Goal: Obtain resource: Download file/media

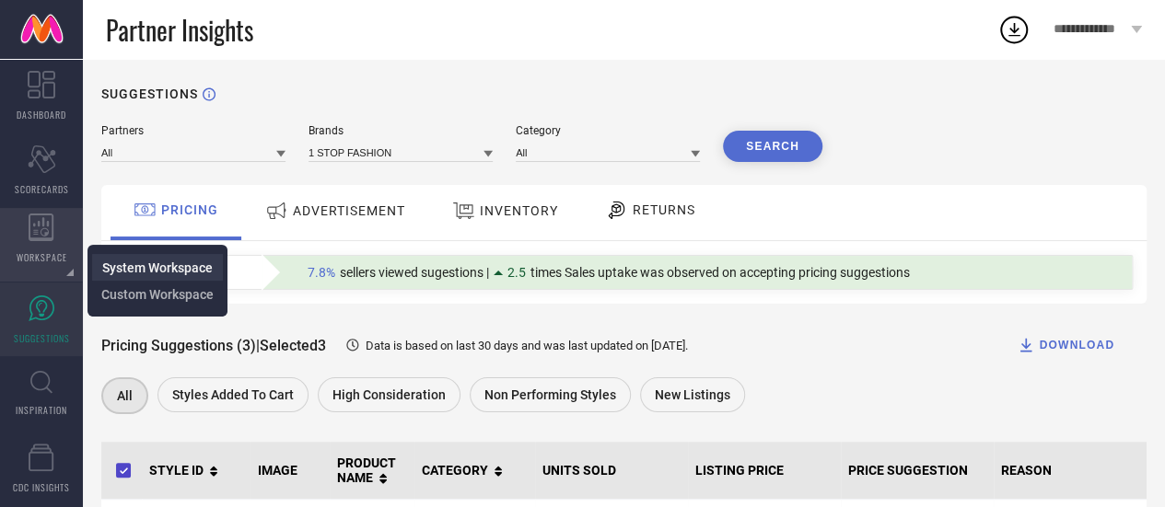
click at [113, 264] on span "System Workspace" at bounding box center [157, 268] width 110 height 15
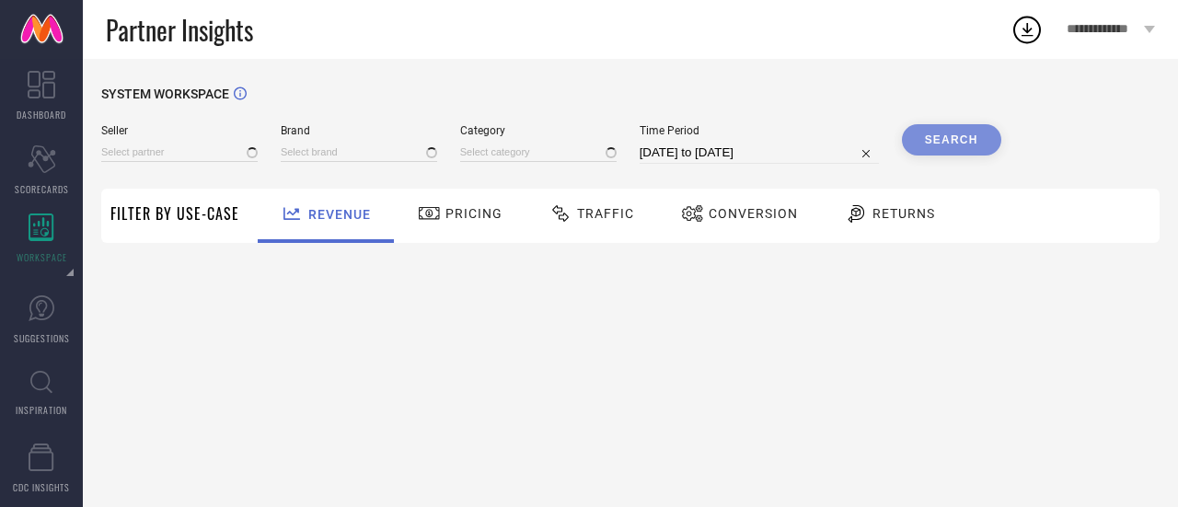
type input "All"
type input "1 STOP FASHION"
type input "All"
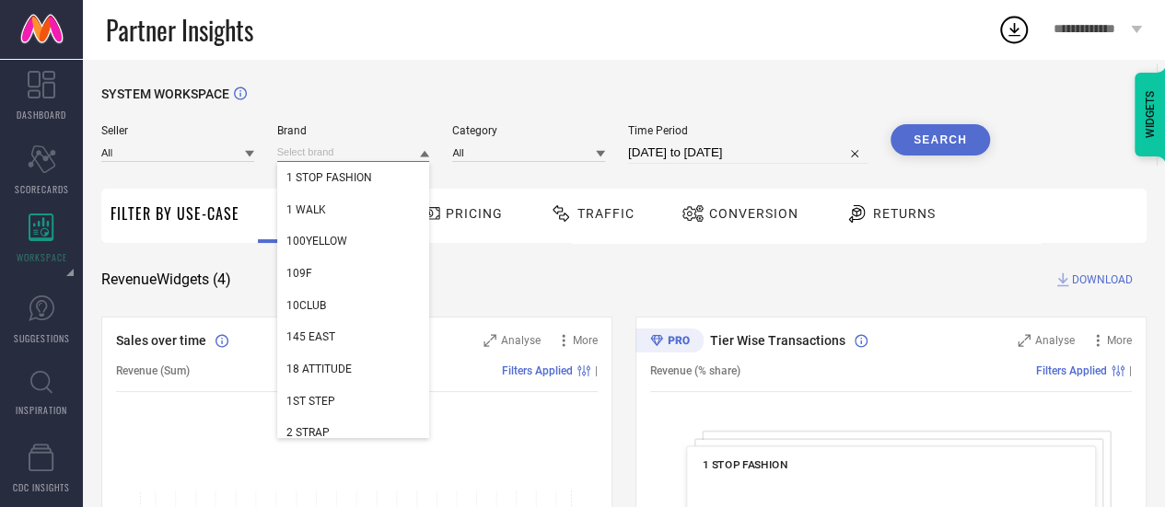
click at [331, 154] on input at bounding box center [353, 152] width 153 height 19
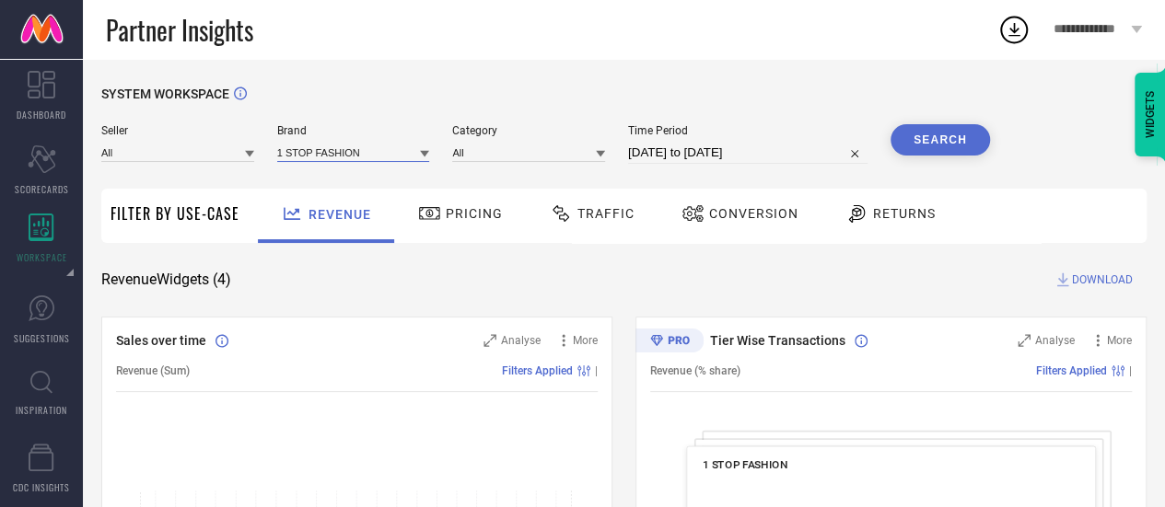
click at [331, 154] on input at bounding box center [353, 152] width 153 height 19
type input "lilots"
click at [335, 178] on div "LILOTS" at bounding box center [353, 177] width 153 height 31
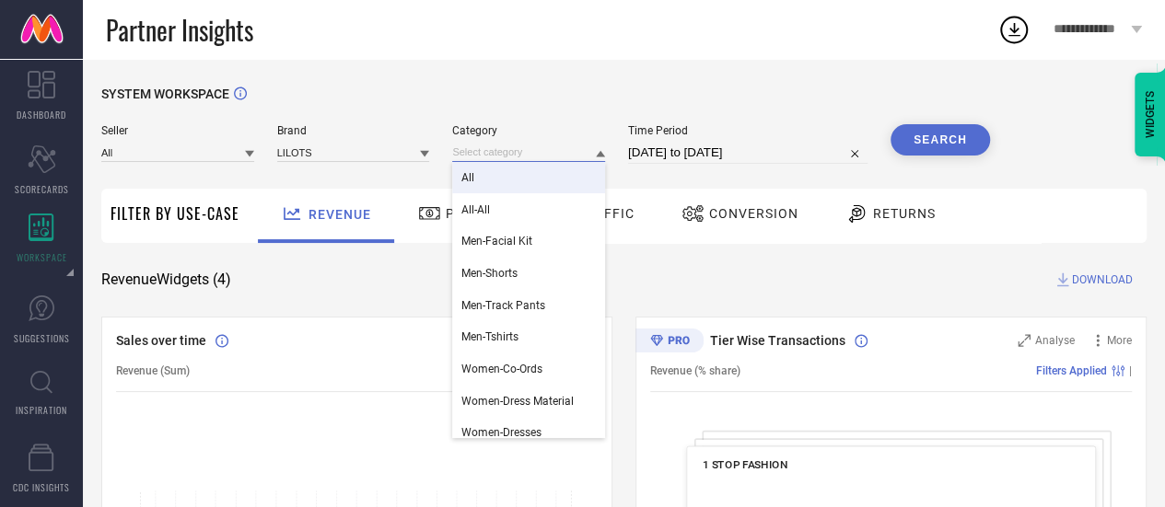
drag, startPoint x: 496, startPoint y: 153, endPoint x: 496, endPoint y: 186, distance: 33.1
click at [496, 162] on div "All All-All Men-Facial Kit Men-Shorts Men-Track Pants Men-Tshirts Women-Co-Ords…" at bounding box center [528, 152] width 153 height 19
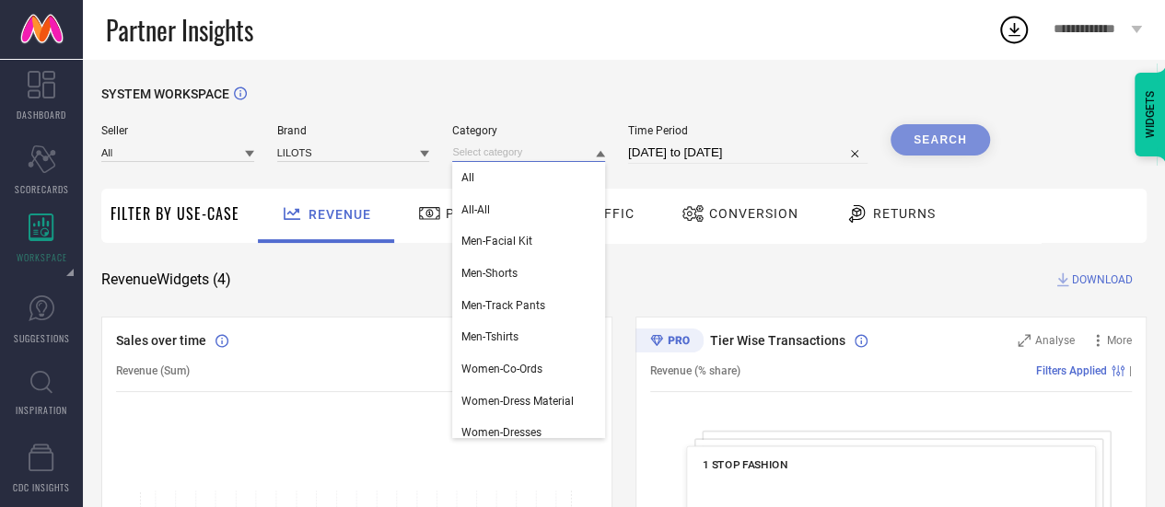
click at [539, 144] on input at bounding box center [528, 152] width 153 height 19
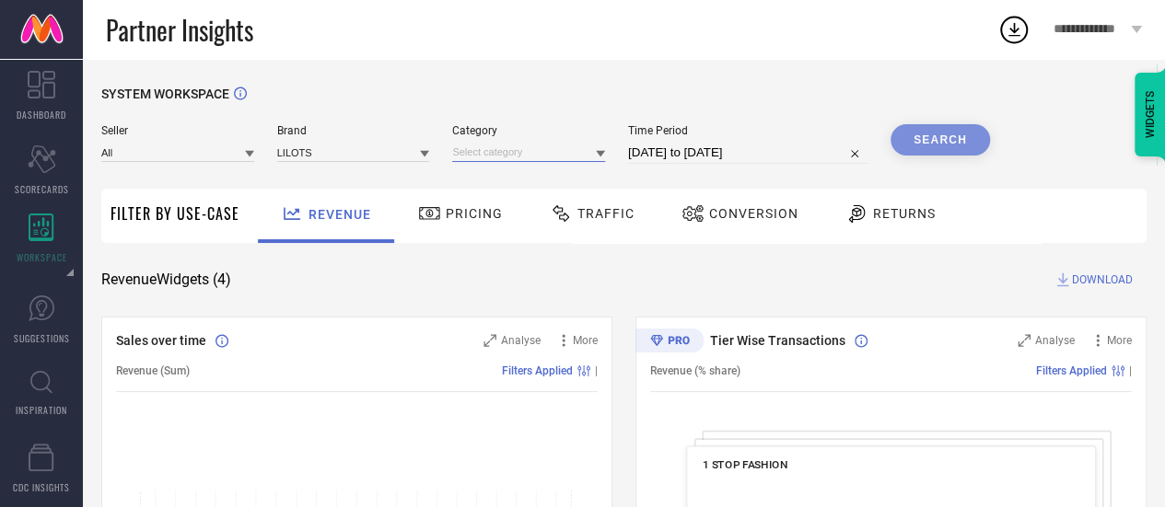
click at [530, 160] on input at bounding box center [528, 152] width 153 height 19
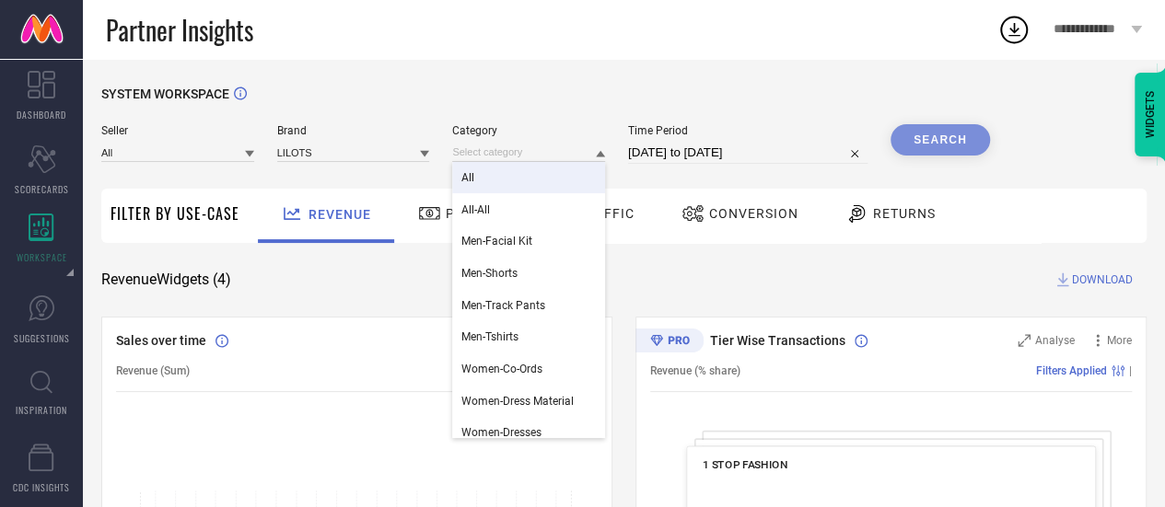
drag, startPoint x: 531, startPoint y: 181, endPoint x: 540, endPoint y: 183, distance: 9.4
click at [540, 183] on div "All" at bounding box center [528, 177] width 153 height 31
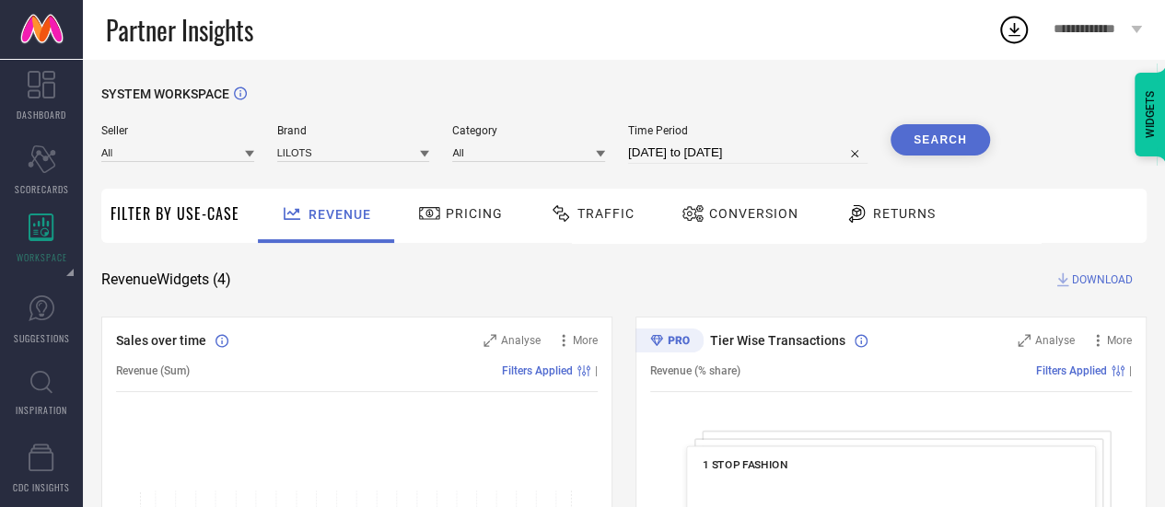
select select "7"
select select "2025"
select select "8"
select select "2025"
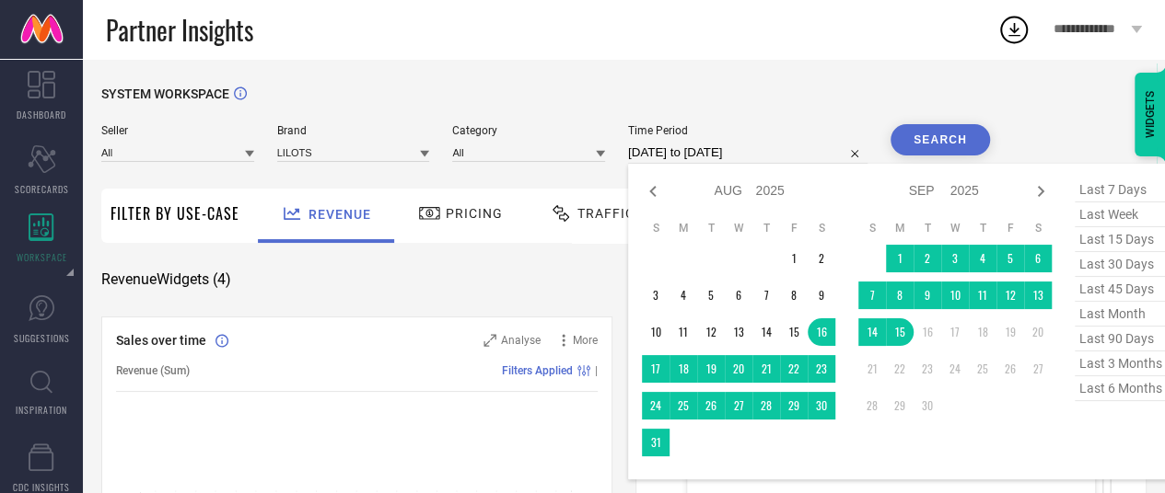
click at [630, 157] on input "[DATE] to [DATE]" at bounding box center [747, 153] width 239 height 22
click at [1116, 366] on span "last 3 months" at bounding box center [1120, 364] width 92 height 25
type input "[DATE] to [DATE]"
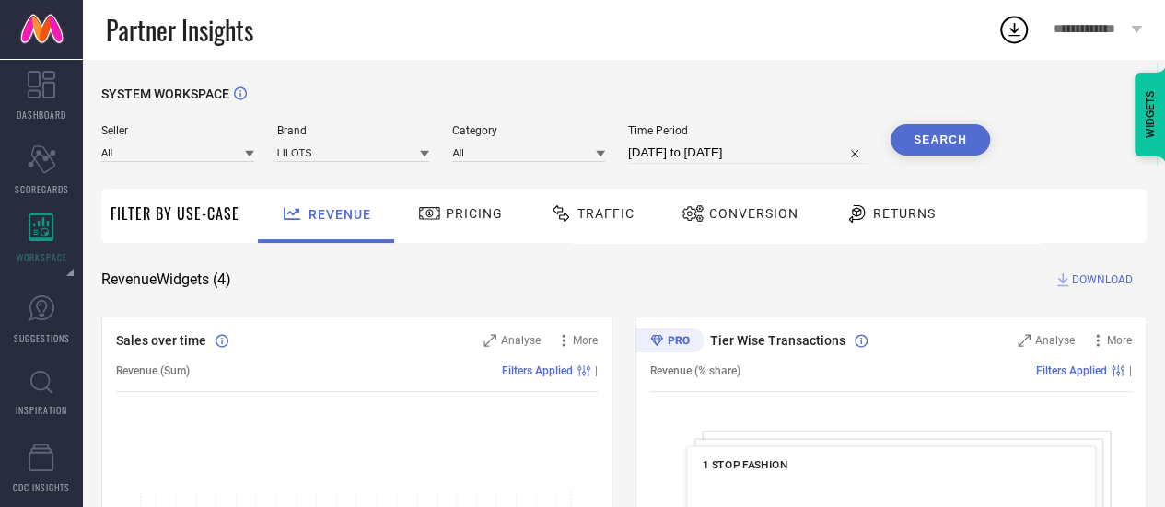
click at [910, 141] on button "Search" at bounding box center [939, 139] width 99 height 31
click at [599, 218] on span "Traffic" at bounding box center [605, 213] width 57 height 15
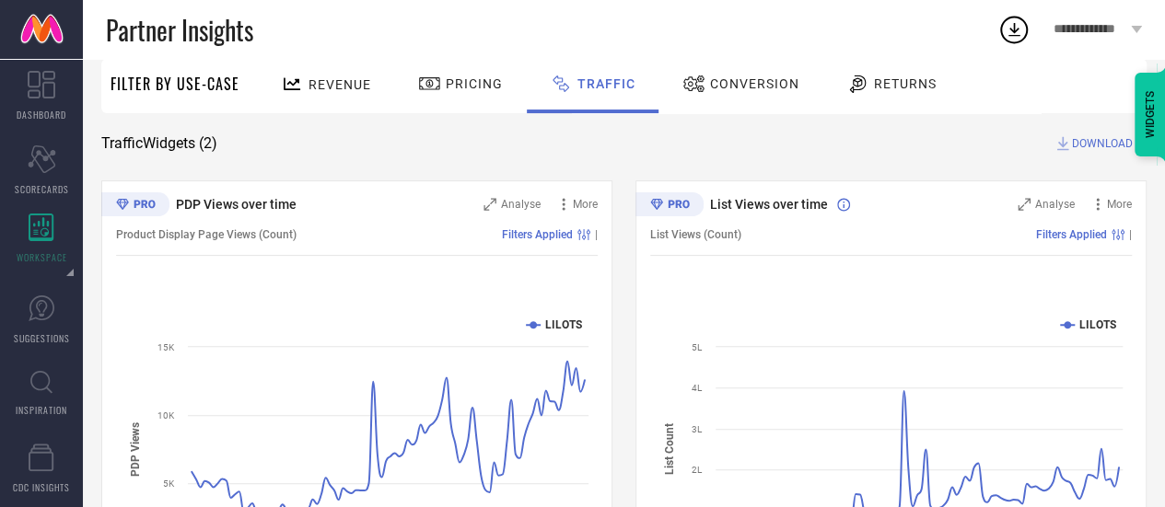
scroll to position [133, 0]
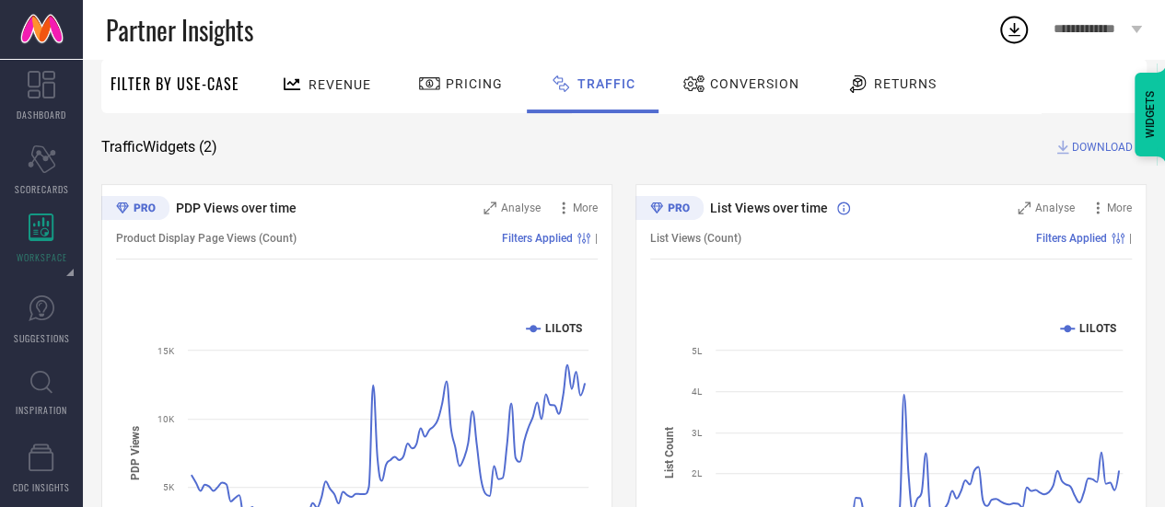
click at [1082, 150] on span "DOWNLOAD" at bounding box center [1102, 147] width 61 height 18
click at [1013, 33] on icon at bounding box center [1013, 29] width 33 height 33
